Goal: Entertainment & Leisure: Consume media (video, audio)

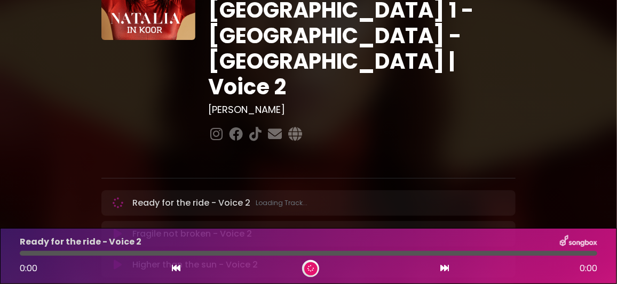
scroll to position [106, 0]
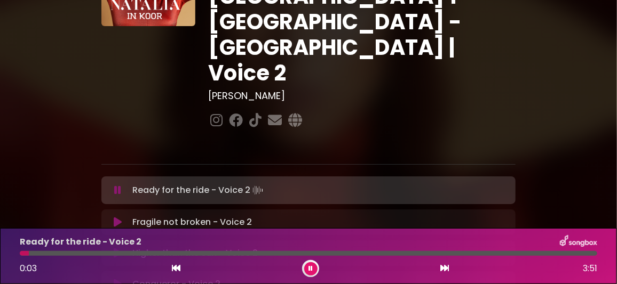
click at [414, 245] on div "Ready for the ride - Voice 2" at bounding box center [308, 242] width 590 height 14
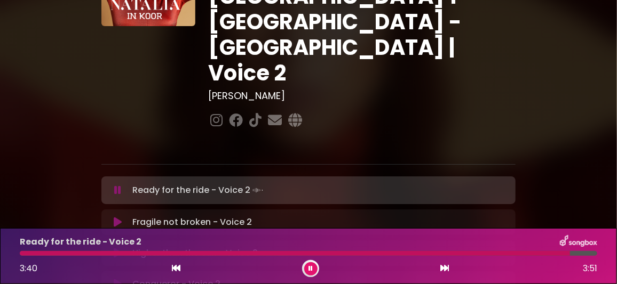
click at [314, 266] on button at bounding box center [310, 268] width 13 height 13
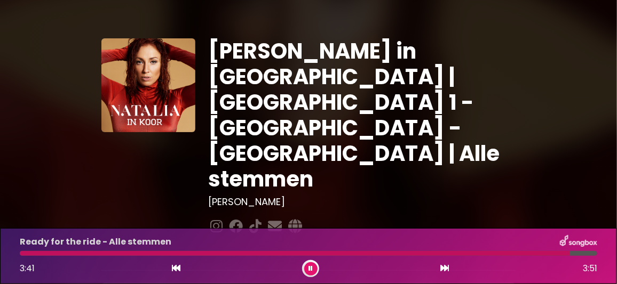
click at [299, 254] on div at bounding box center [295, 253] width 550 height 5
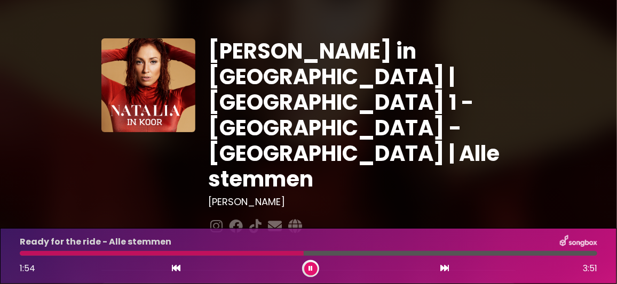
click at [242, 256] on div at bounding box center [162, 253] width 284 height 5
click at [309, 266] on icon at bounding box center [310, 269] width 4 height 6
click at [304, 262] on button at bounding box center [310, 268] width 13 height 13
click at [314, 268] on button at bounding box center [310, 268] width 13 height 13
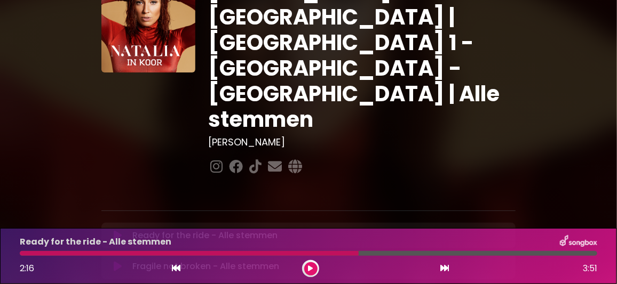
scroll to position [106, 0]
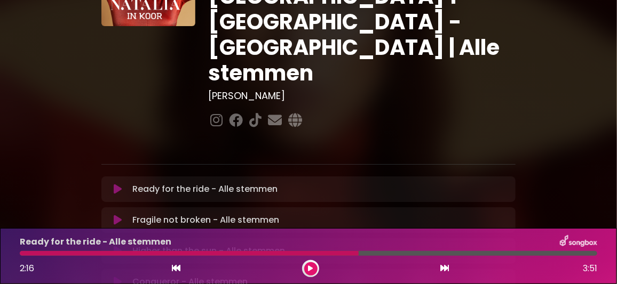
click at [117, 215] on icon at bounding box center [118, 220] width 8 height 11
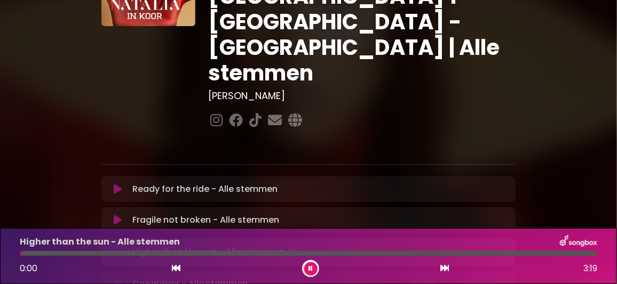
click at [310, 269] on icon at bounding box center [310, 269] width 4 height 6
click at [117, 246] on icon at bounding box center [118, 251] width 8 height 11
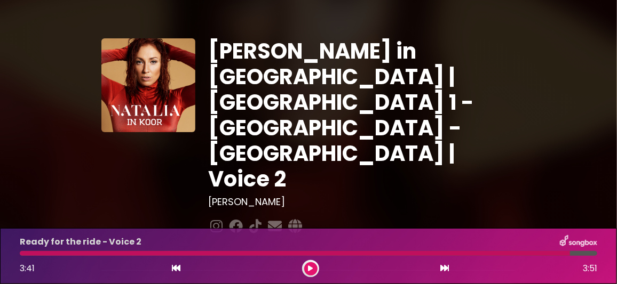
scroll to position [106, 0]
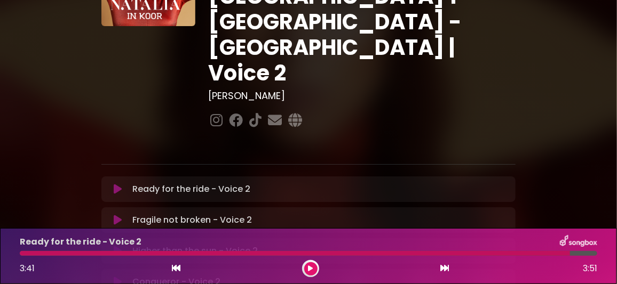
click at [117, 215] on icon at bounding box center [118, 220] width 8 height 11
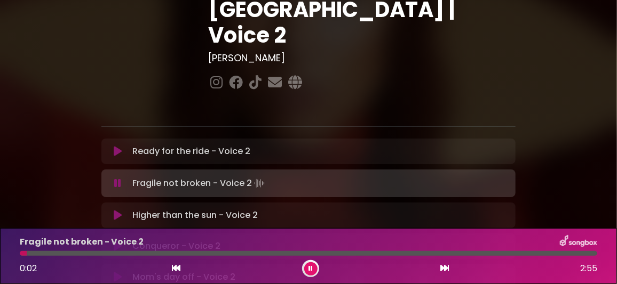
scroll to position [159, 0]
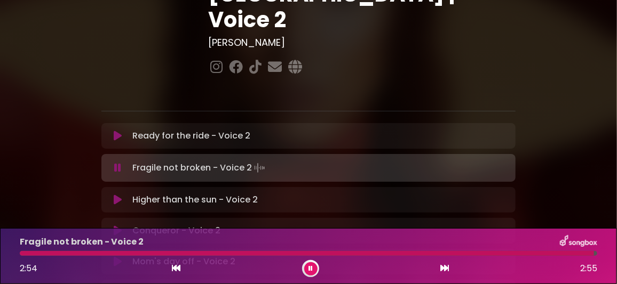
click at [119, 131] on icon at bounding box center [118, 136] width 8 height 11
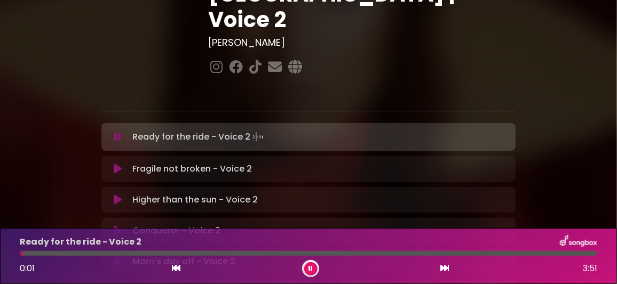
click at [118, 164] on icon at bounding box center [118, 169] width 8 height 11
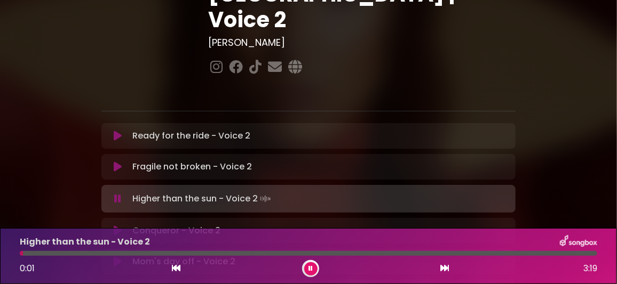
click at [117, 162] on icon at bounding box center [118, 167] width 8 height 11
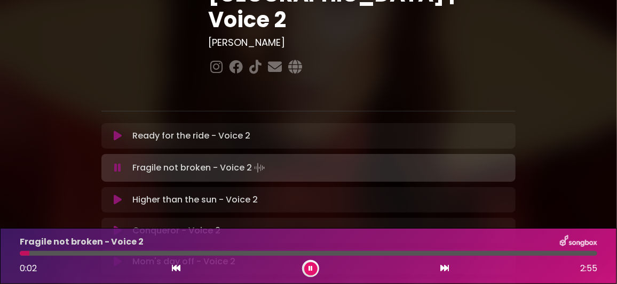
drag, startPoint x: 310, startPoint y: 268, endPoint x: 297, endPoint y: 237, distance: 34.4
click at [310, 268] on icon at bounding box center [310, 269] width 4 height 6
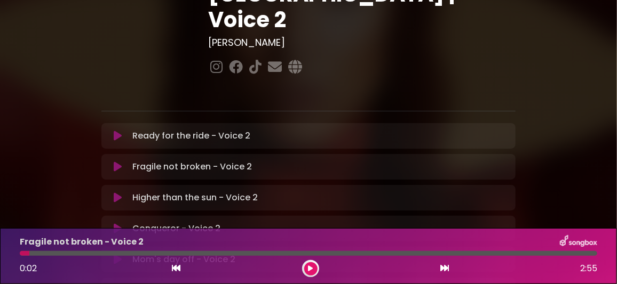
click at [118, 193] on icon at bounding box center [118, 198] width 8 height 11
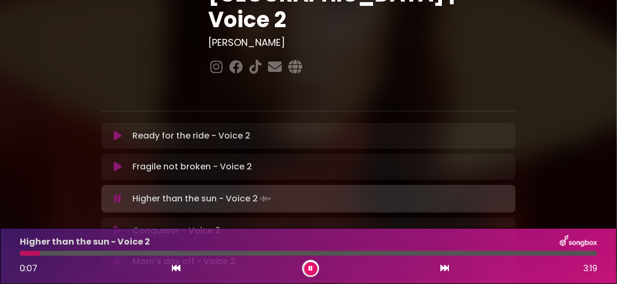
click at [54, 252] on div at bounding box center [308, 253] width 577 height 5
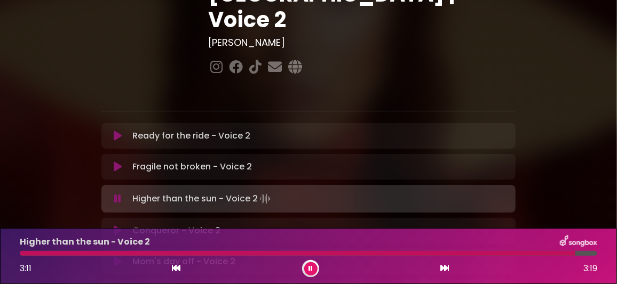
click at [309, 268] on icon at bounding box center [310, 269] width 4 height 6
